Goal: Information Seeking & Learning: Find specific fact

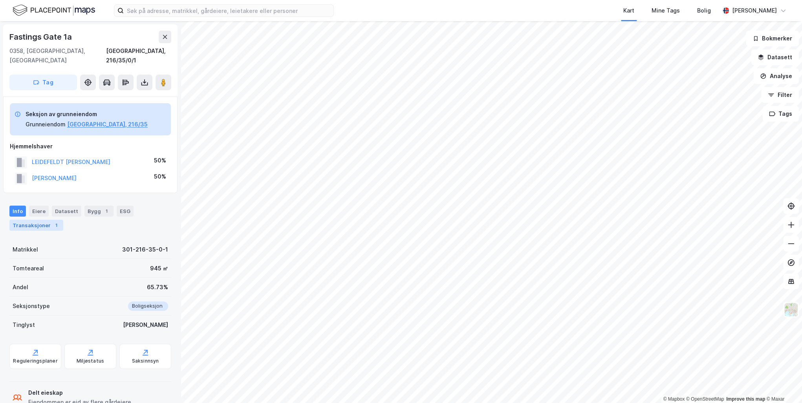
click at [20, 220] on div "Transaksjoner 1" at bounding box center [36, 225] width 54 height 11
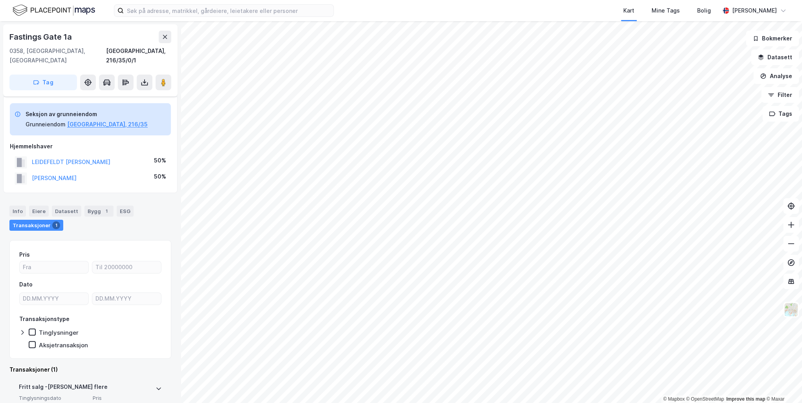
scroll to position [79, 0]
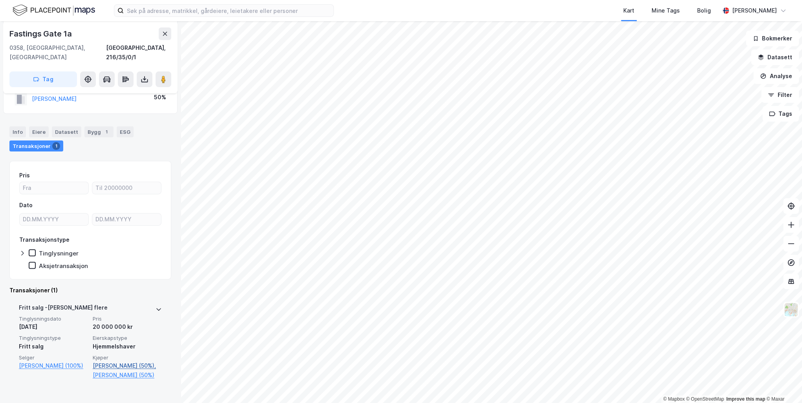
click at [97, 361] on link "[PERSON_NAME] (50%)," at bounding box center [127, 365] width 69 height 9
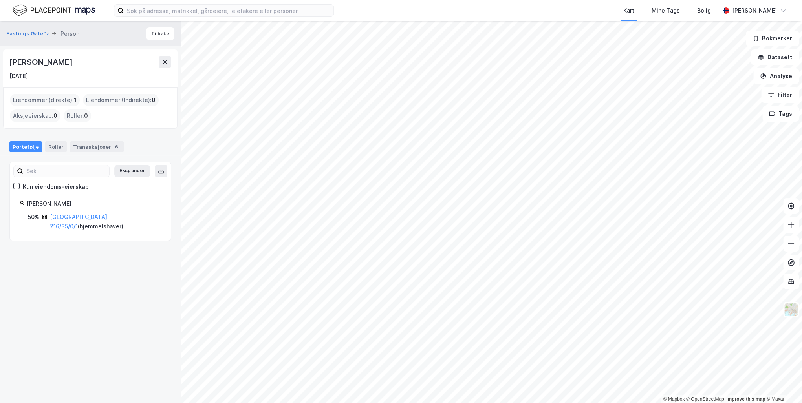
drag, startPoint x: 8, startPoint y: 60, endPoint x: 145, endPoint y: 60, distance: 136.3
click at [145, 60] on div "Maria Margareta Katarina Leidefeldt 25. nov. 1980" at bounding box center [90, 68] width 174 height 38
drag, startPoint x: 145, startPoint y: 60, endPoint x: 128, endPoint y: 62, distance: 16.2
copy div "Maria Margareta Katarina Leidefeldt"
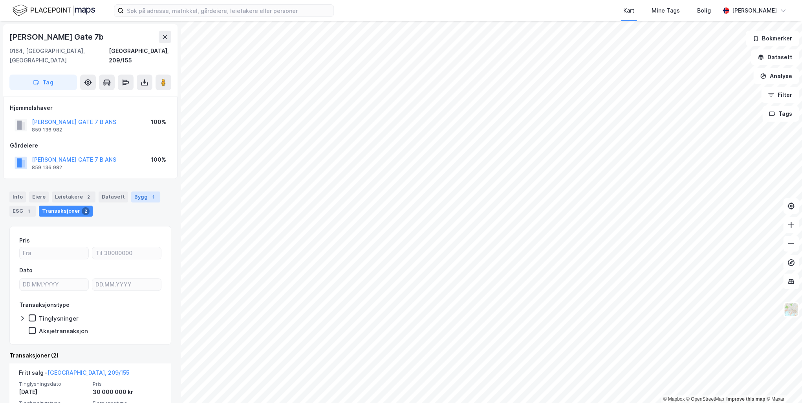
click at [137, 192] on div "Bygg 1" at bounding box center [145, 197] width 29 height 11
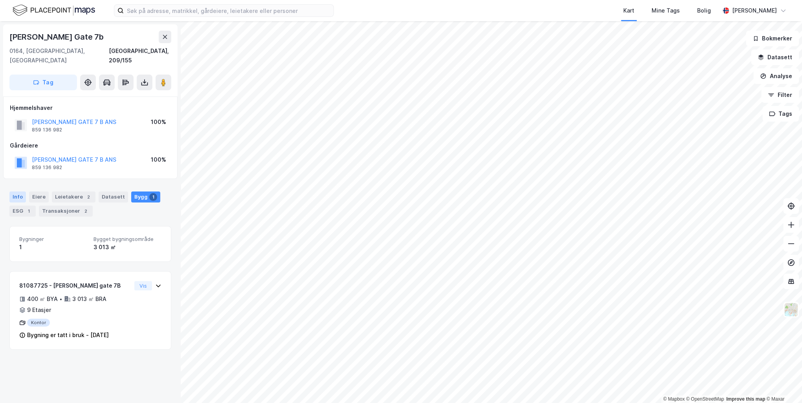
click at [22, 192] on div "Info" at bounding box center [17, 197] width 16 height 11
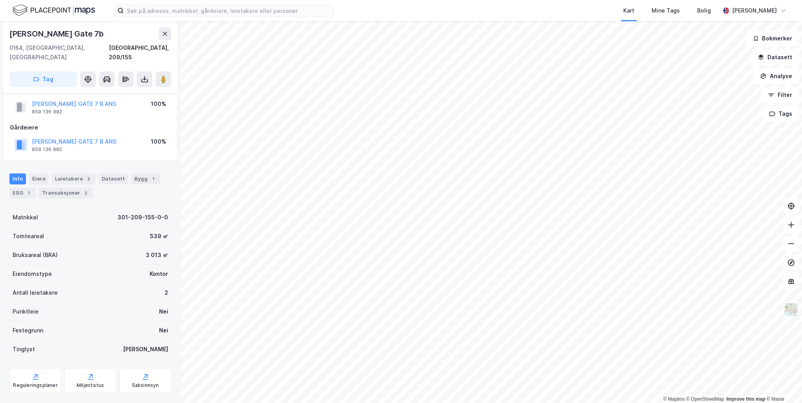
scroll to position [24, 0]
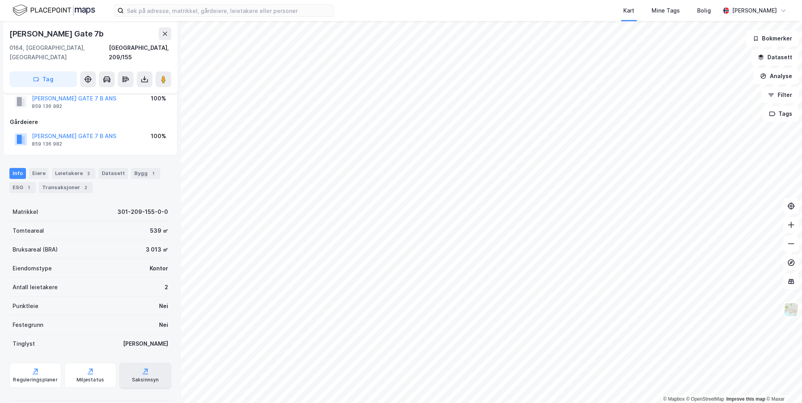
click at [136, 377] on div "Saksinnsyn" at bounding box center [145, 380] width 27 height 6
